Goal: Use online tool/utility: Utilize a website feature to perform a specific function

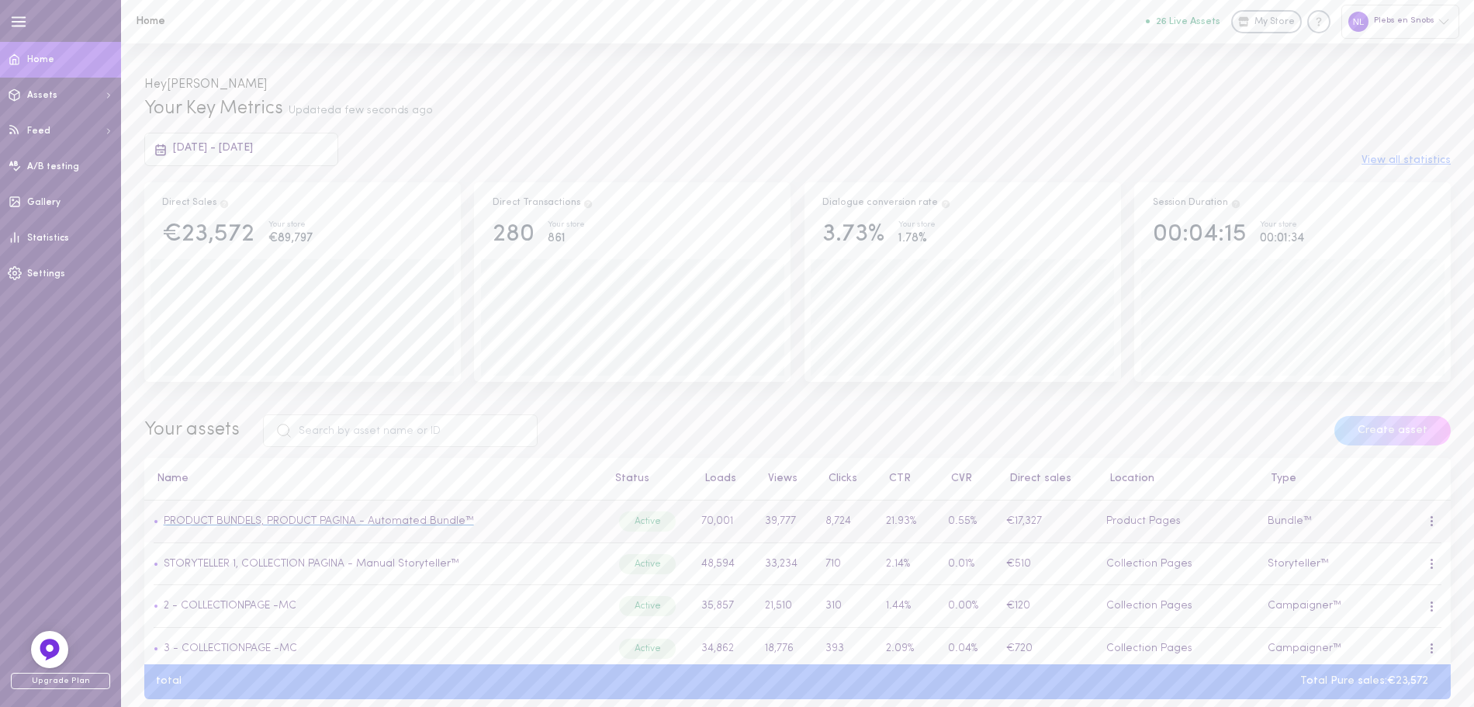
click at [353, 517] on link "PRODUCT BUNDELS, PRODUCT PAGINA - Automated Bundle™" at bounding box center [319, 521] width 310 height 12
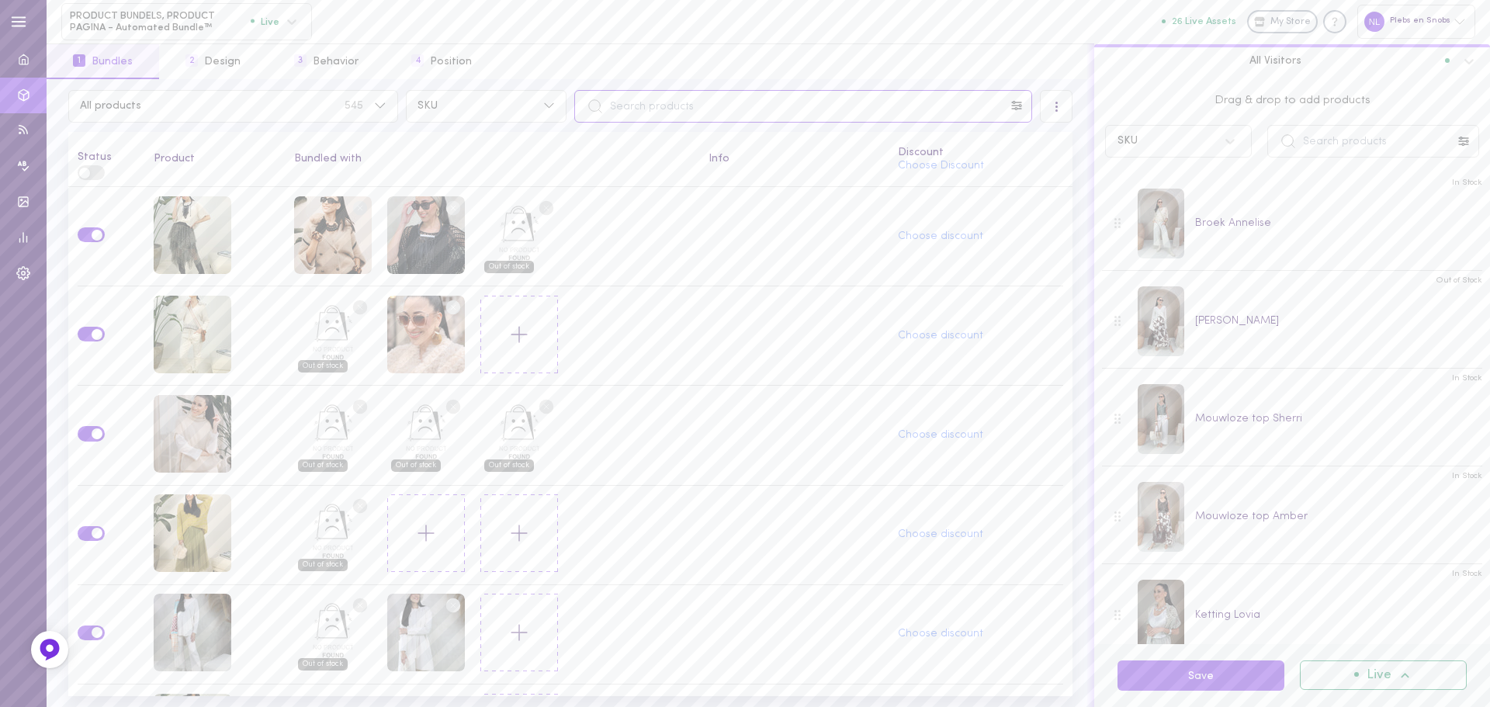
click at [618, 98] on input "text" at bounding box center [803, 106] width 458 height 33
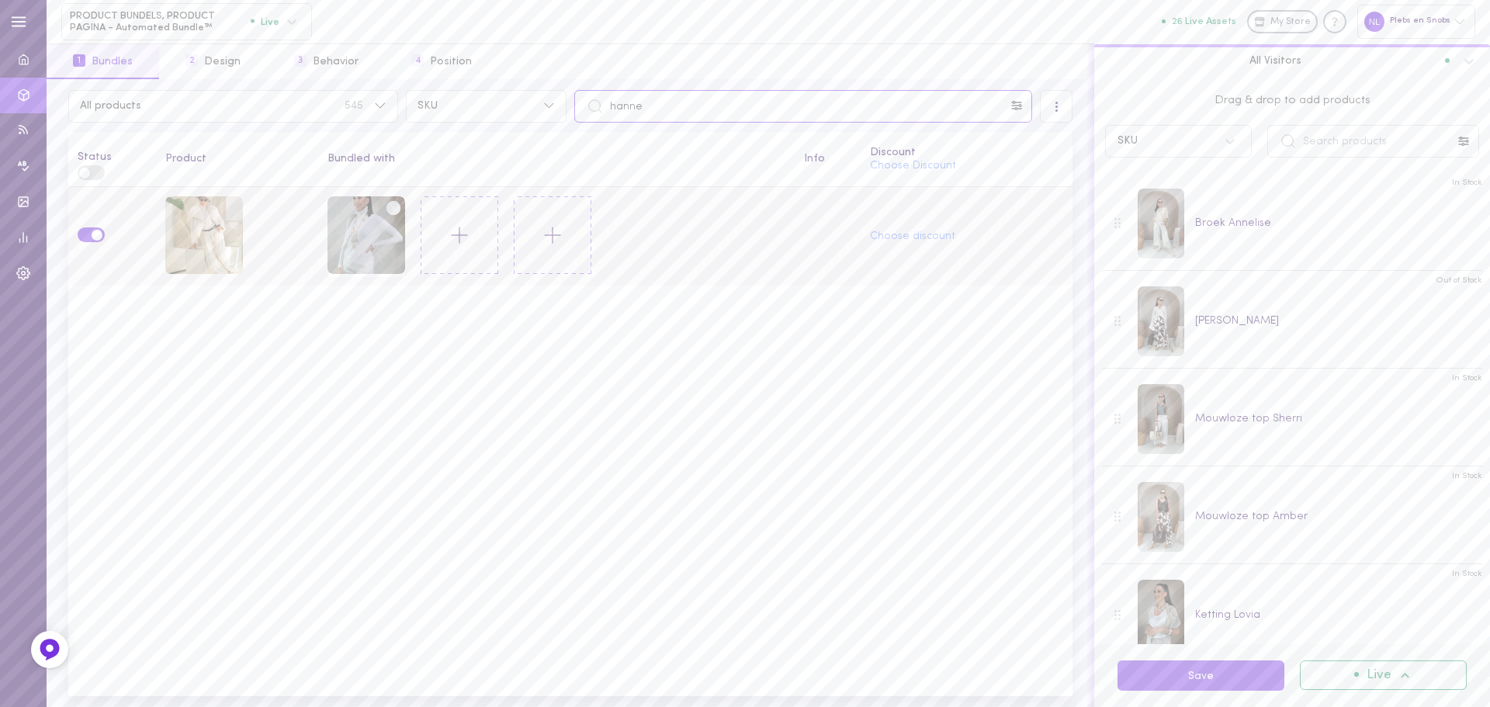
type input "hanne"
click at [457, 237] on icon at bounding box center [459, 235] width 26 height 26
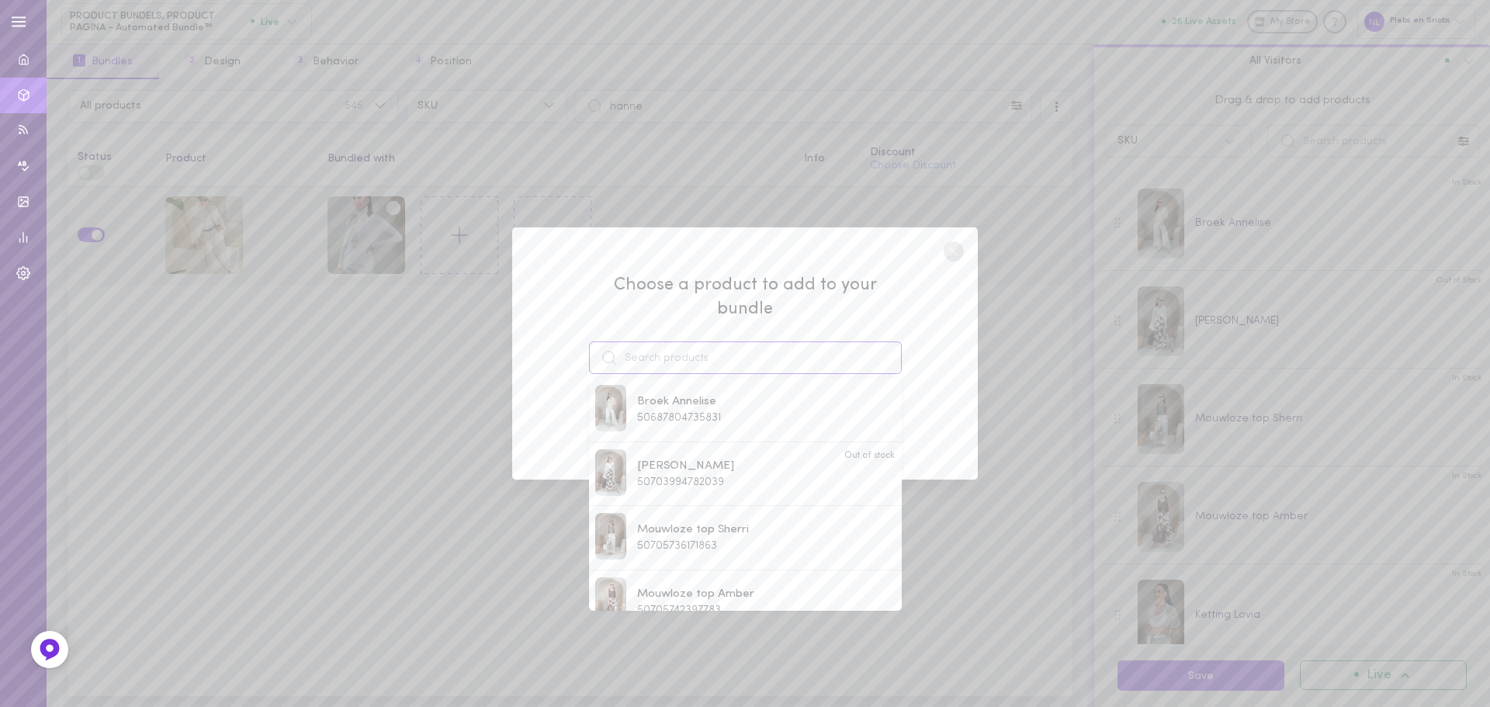
click at [698, 355] on input at bounding box center [745, 357] width 313 height 33
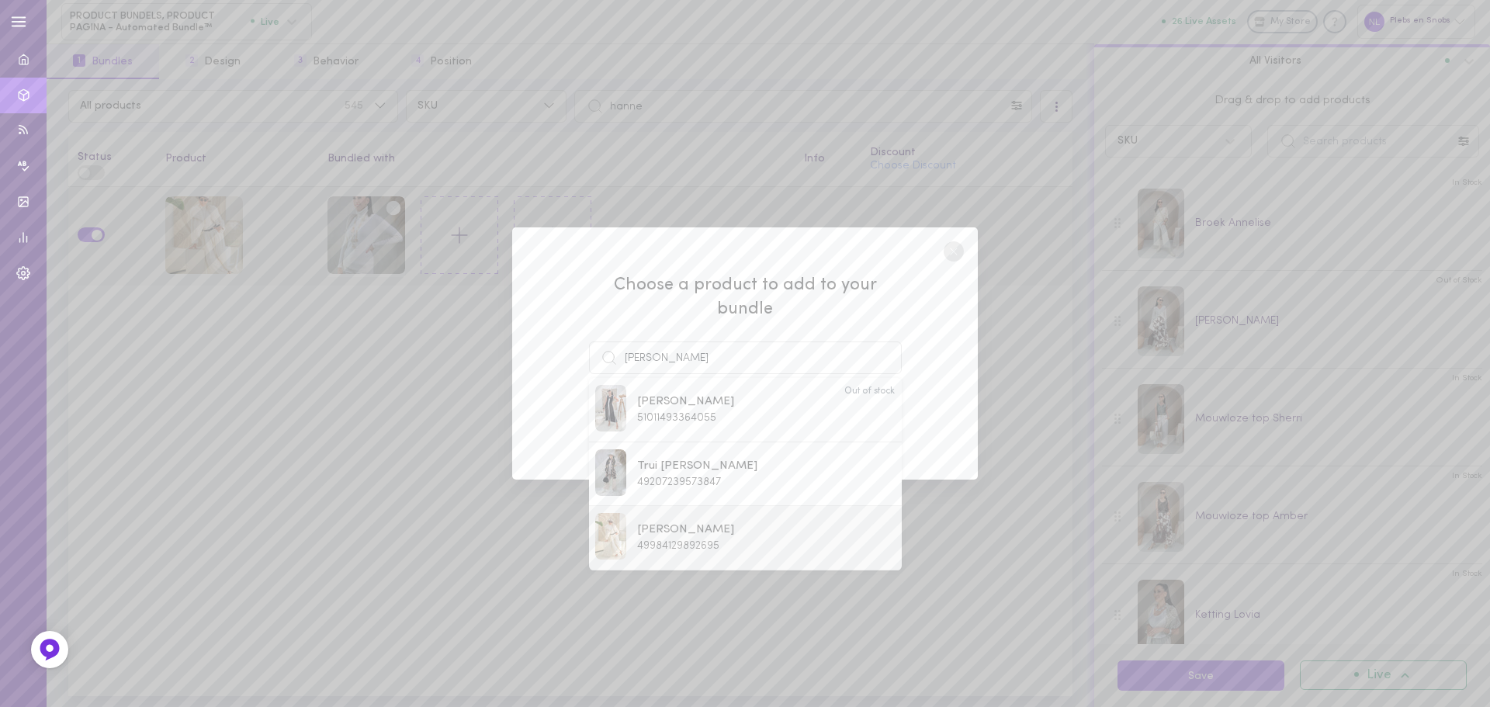
click at [698, 521] on span "[PERSON_NAME]" at bounding box center [685, 529] width 97 height 17
type input "[PERSON_NAME]"
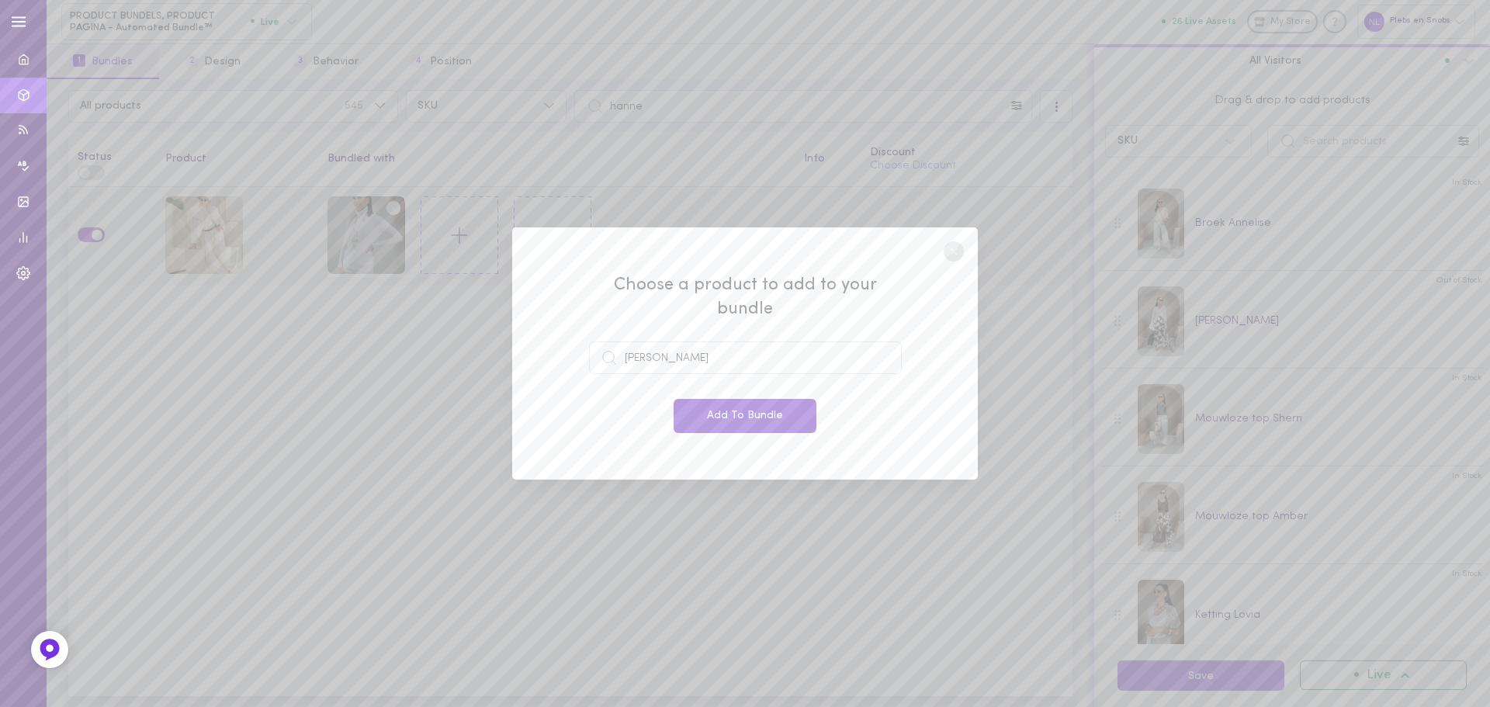
click at [742, 414] on button "Add To Bundle" at bounding box center [745, 416] width 143 height 34
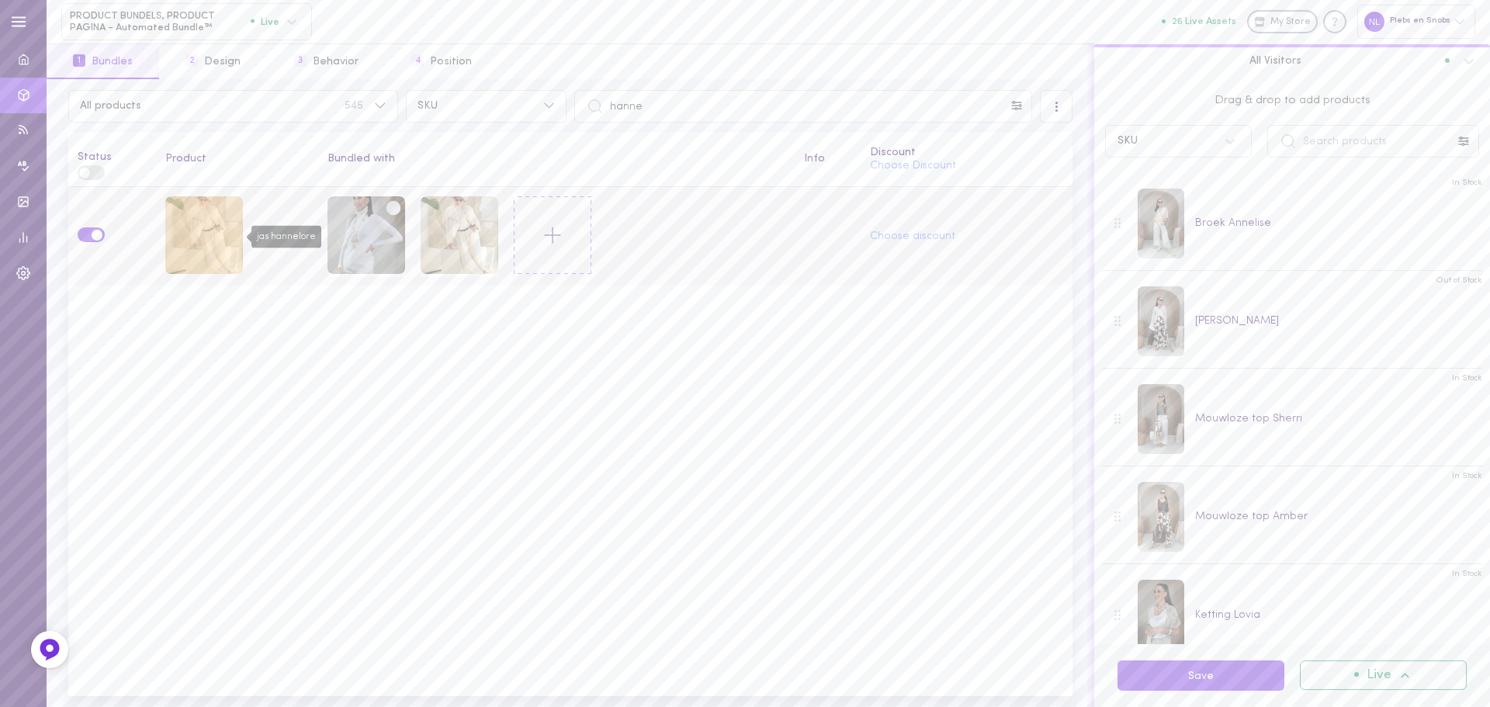
click at [211, 243] on div "jas hannelore" at bounding box center [204, 235] width 78 height 78
